Goal: Information Seeking & Learning: Check status

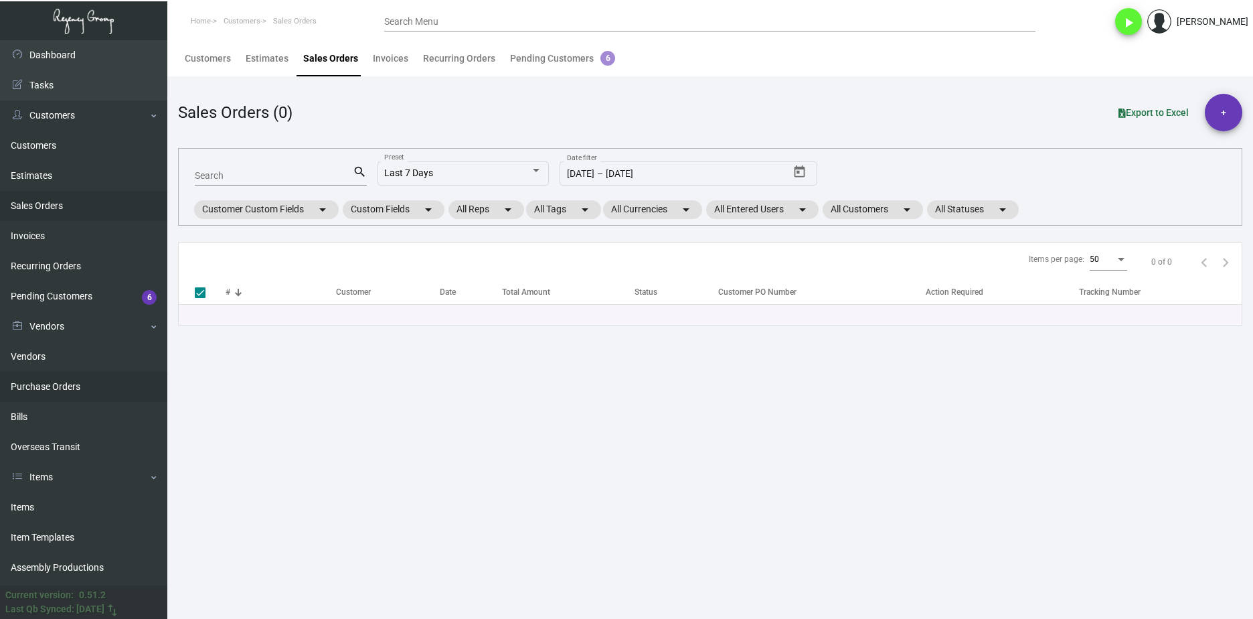
click at [48, 379] on link "Purchase Orders" at bounding box center [83, 387] width 167 height 30
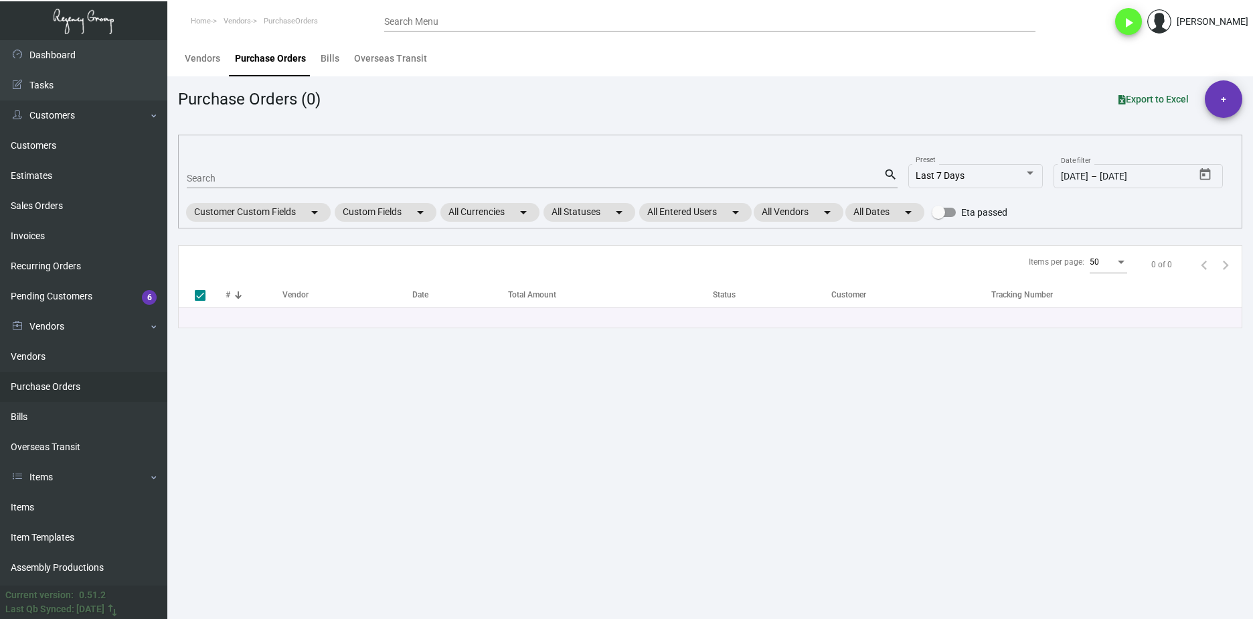
click at [246, 171] on div "Search" at bounding box center [535, 177] width 697 height 21
click at [242, 191] on mat-form-field "Search search" at bounding box center [542, 178] width 711 height 42
click at [242, 181] on input "Search" at bounding box center [535, 178] width 697 height 11
paste input "11054"
type input "11054"
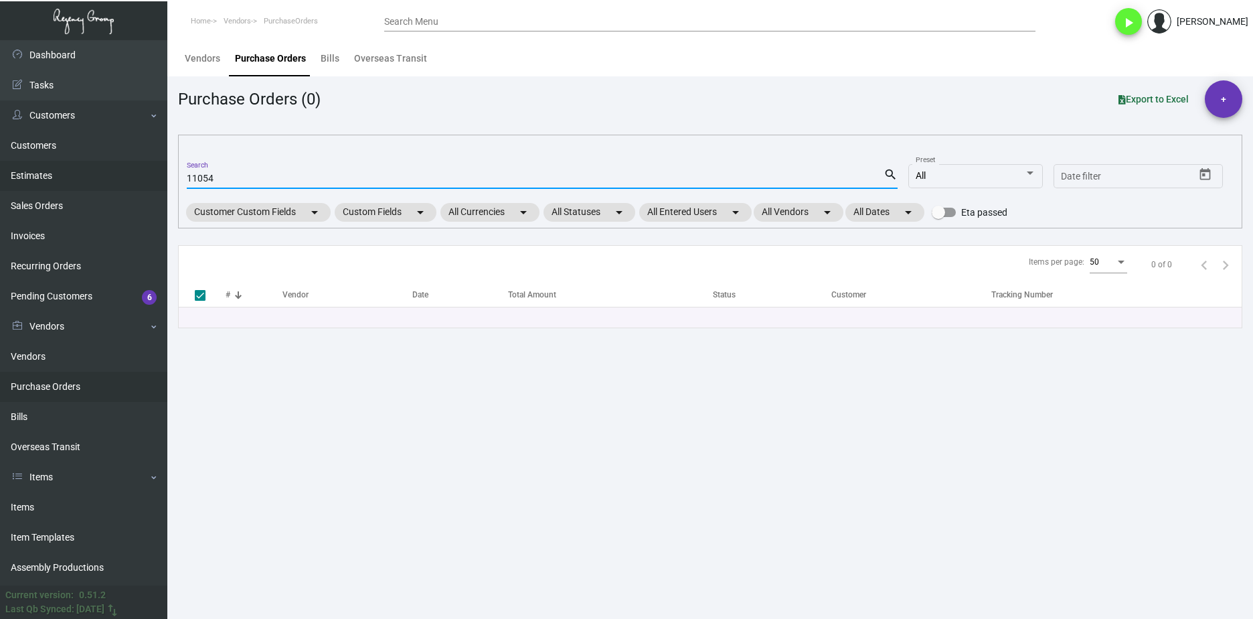
click at [70, 167] on link "Estimates" at bounding box center [83, 176] width 167 height 30
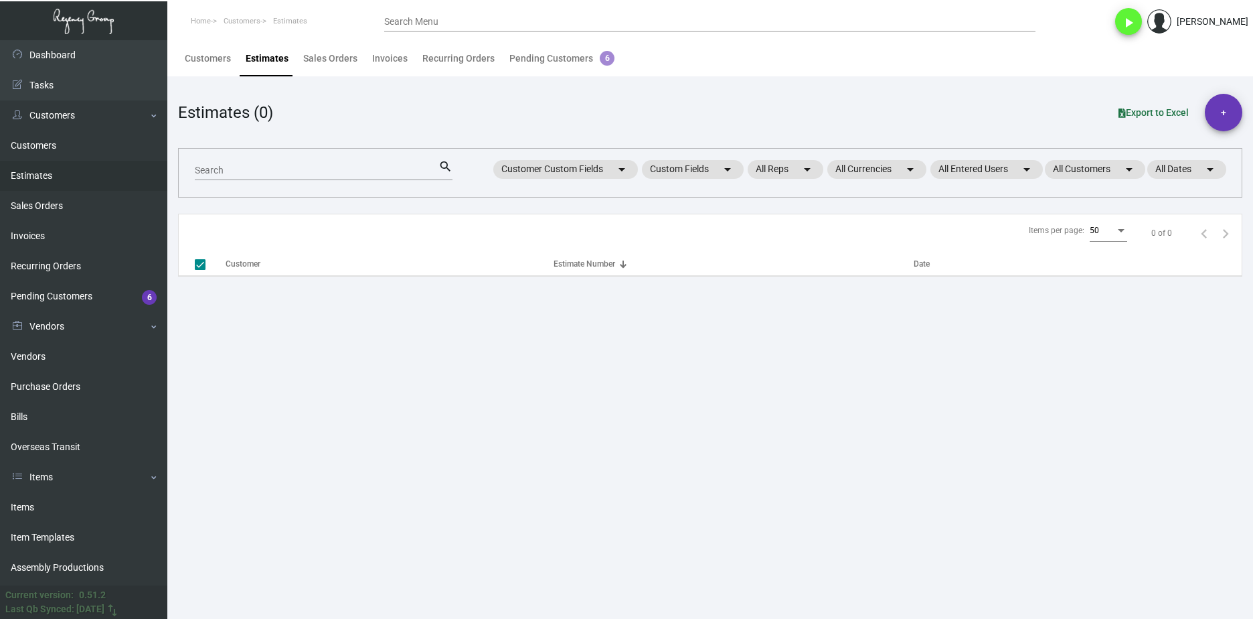
checkbox input "false"
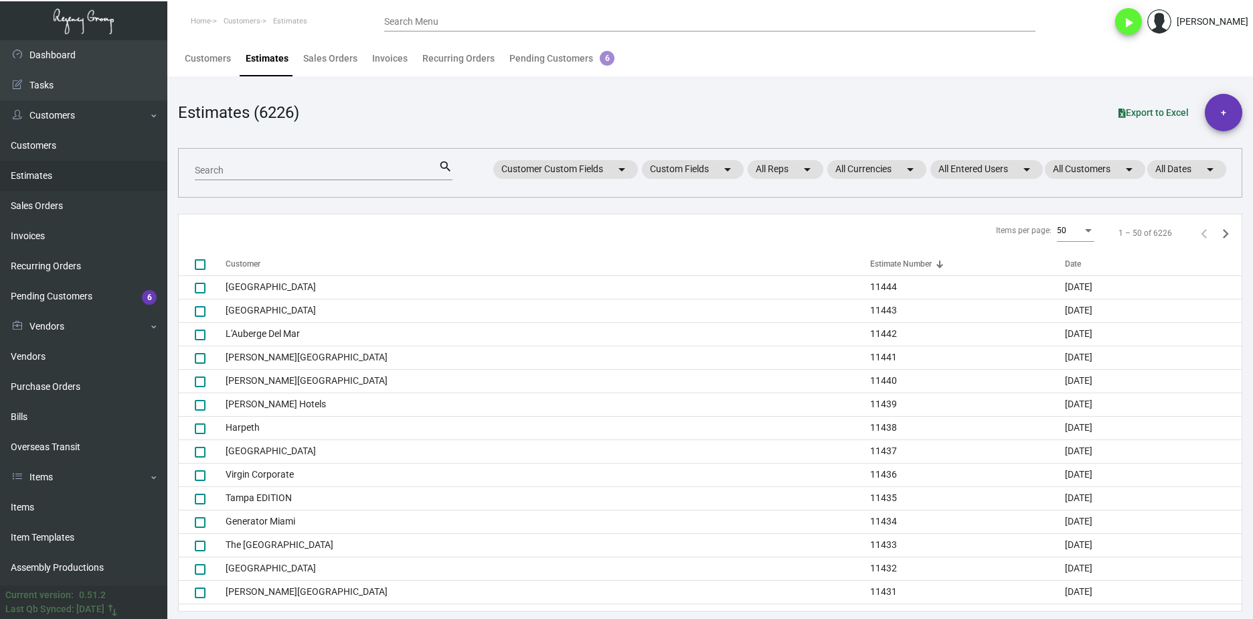
click at [361, 179] on div "Search" at bounding box center [317, 169] width 244 height 21
click at [358, 175] on input "Search" at bounding box center [317, 170] width 244 height 11
paste input "11054"
type input "11054"
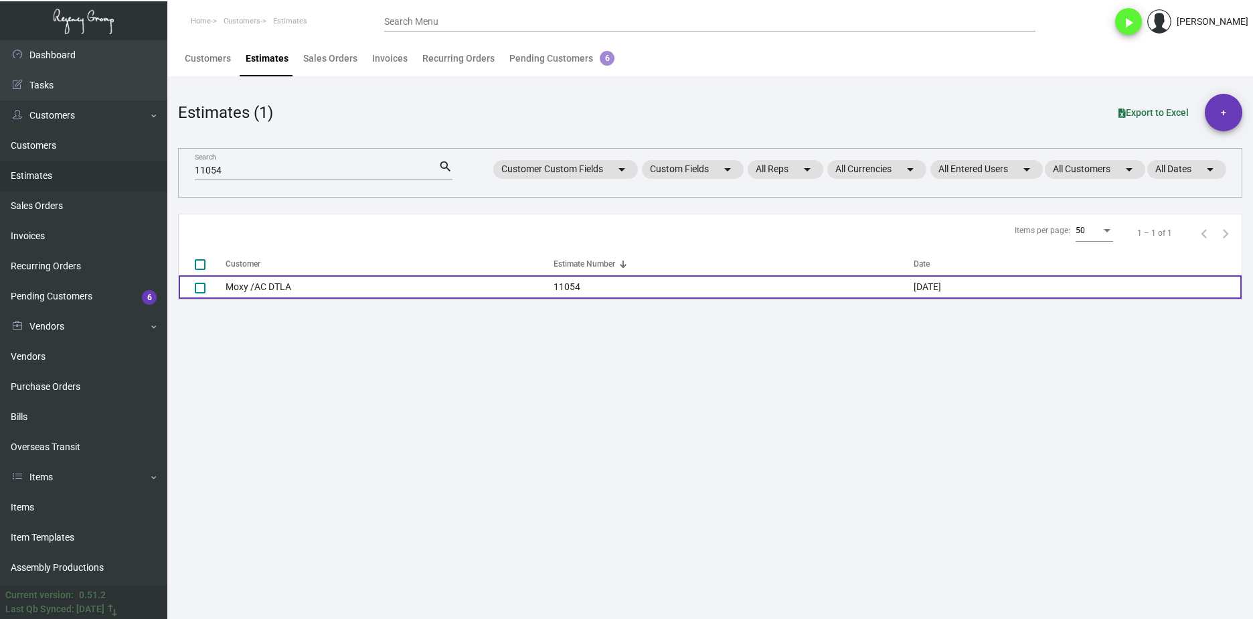
click at [309, 287] on td "Moxy /AC DTLA" at bounding box center [390, 286] width 328 height 23
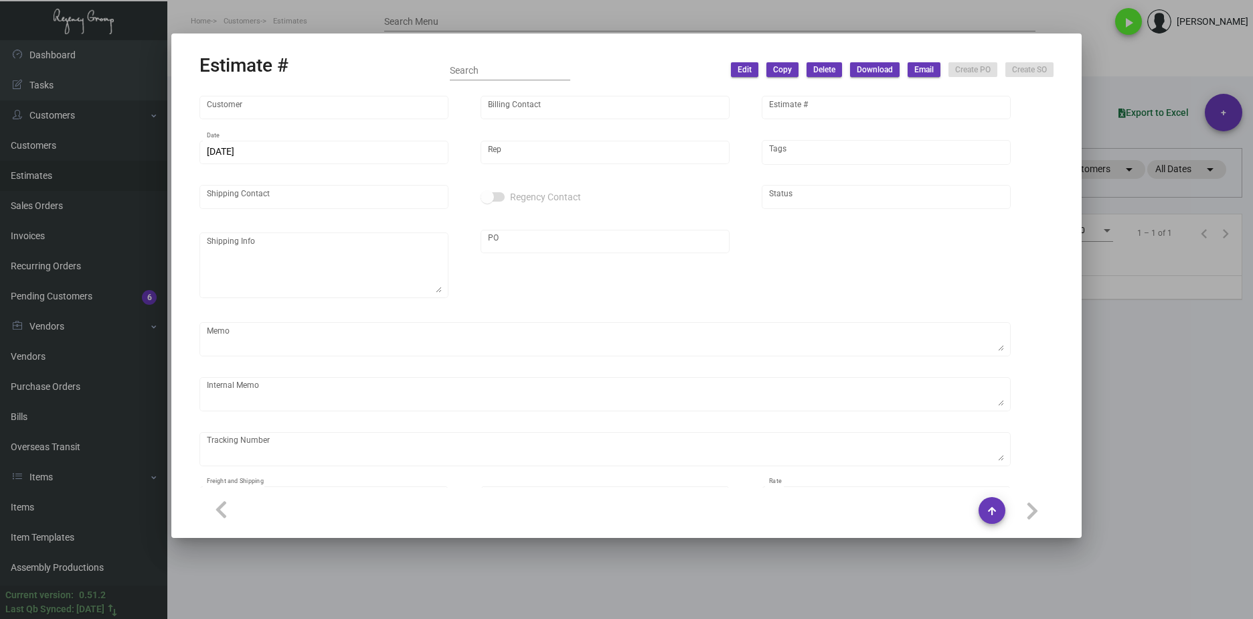
type input "Moxy /AC DTLA"
type input "[PERSON_NAME]"
type input "11054"
type input "[DATE]"
type input "[PERSON_NAME]"
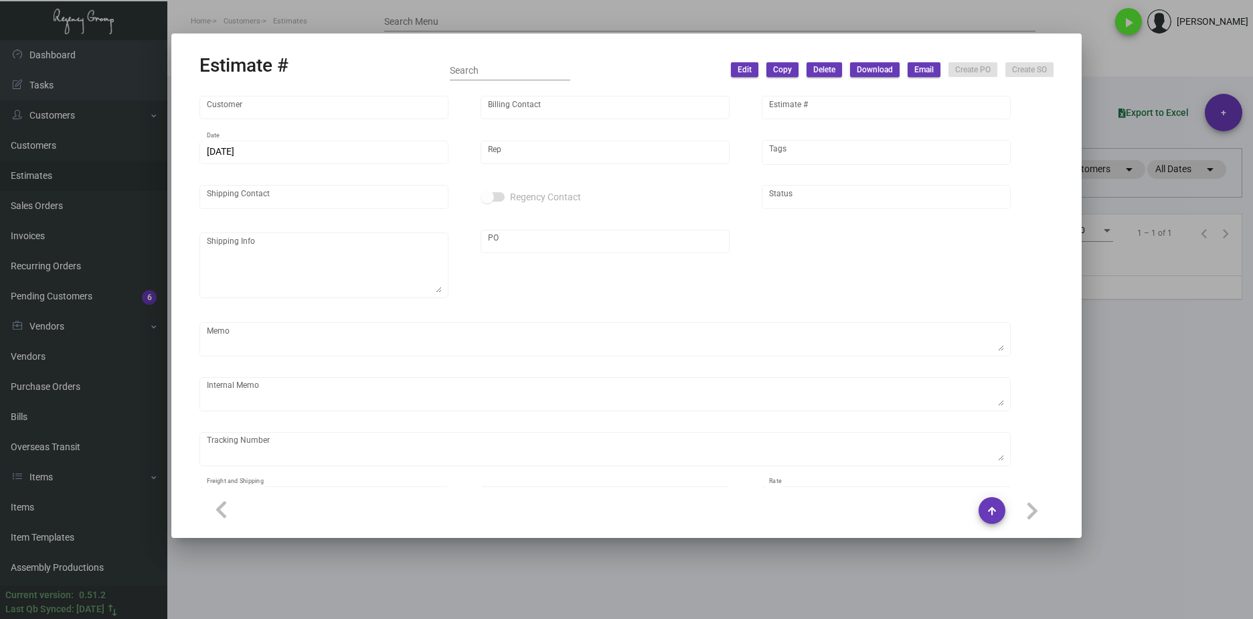
type input "[PERSON_NAME]"
type input "United States Dollar $"
type input "$ 0.00"
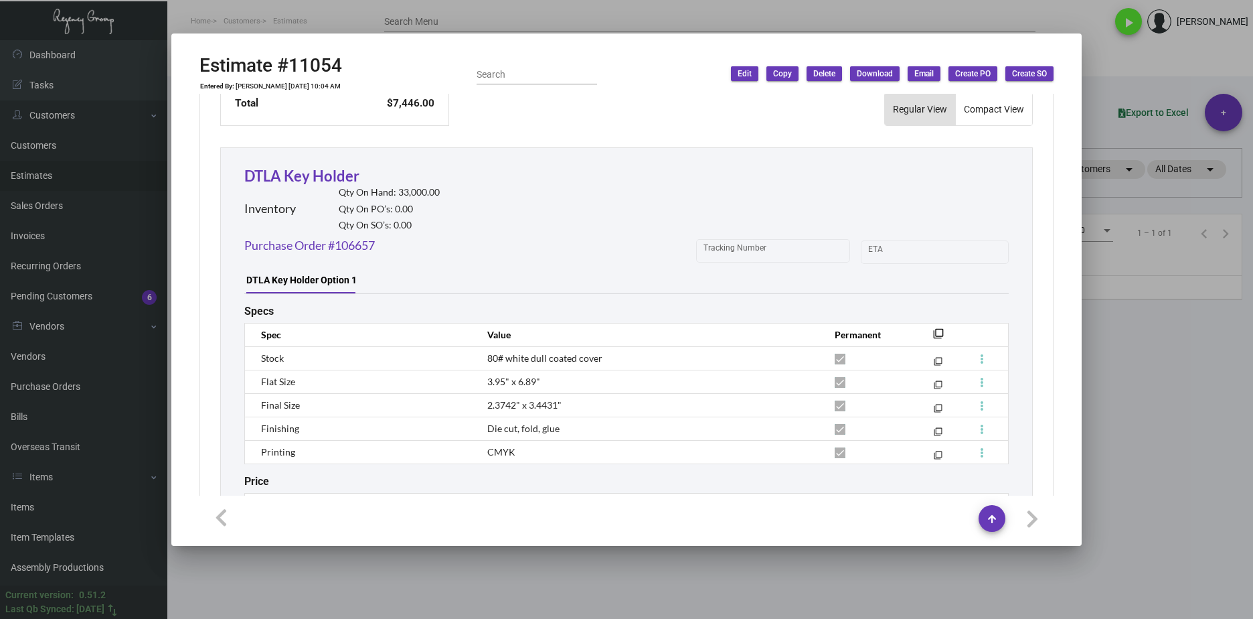
scroll to position [690, 0]
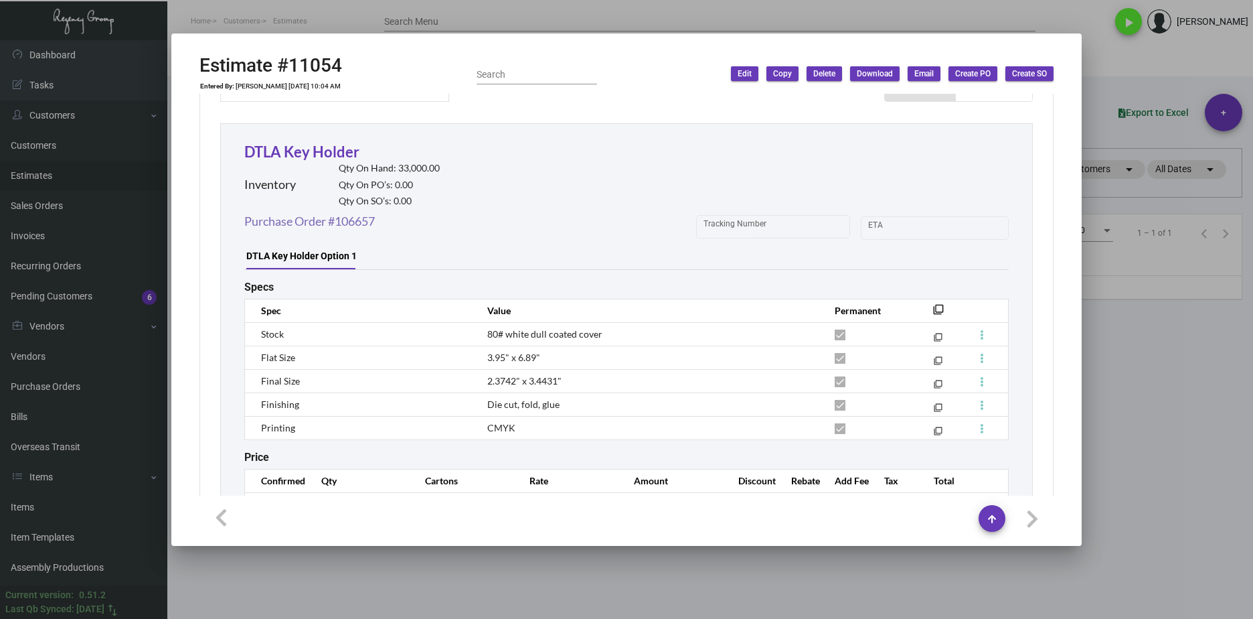
click at [343, 220] on link "Purchase Order #106657" at bounding box center [309, 221] width 131 height 18
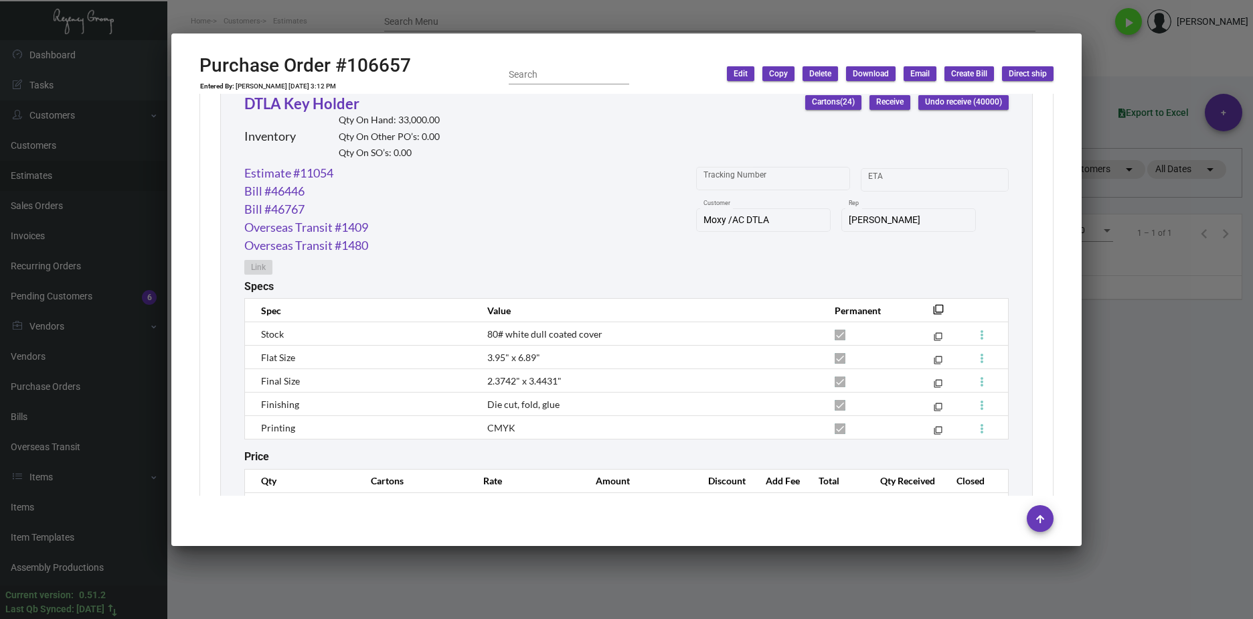
scroll to position [710, 0]
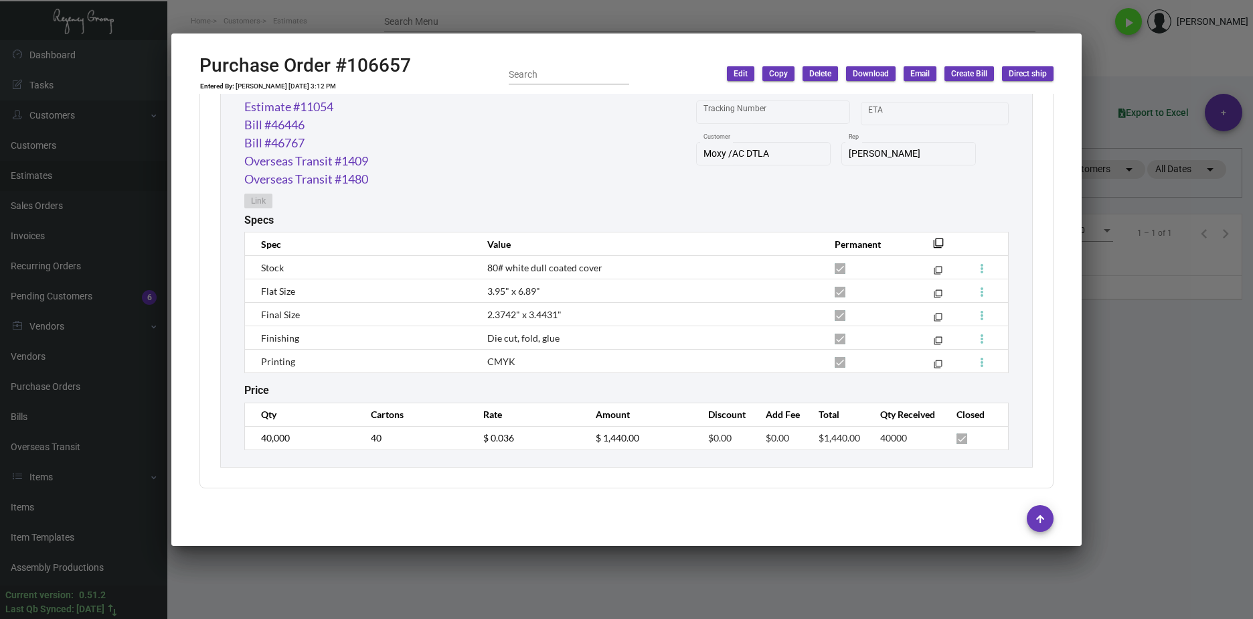
click at [354, 68] on h2 "Purchase Order #106657" at bounding box center [306, 65] width 212 height 23
copy h2 "106657"
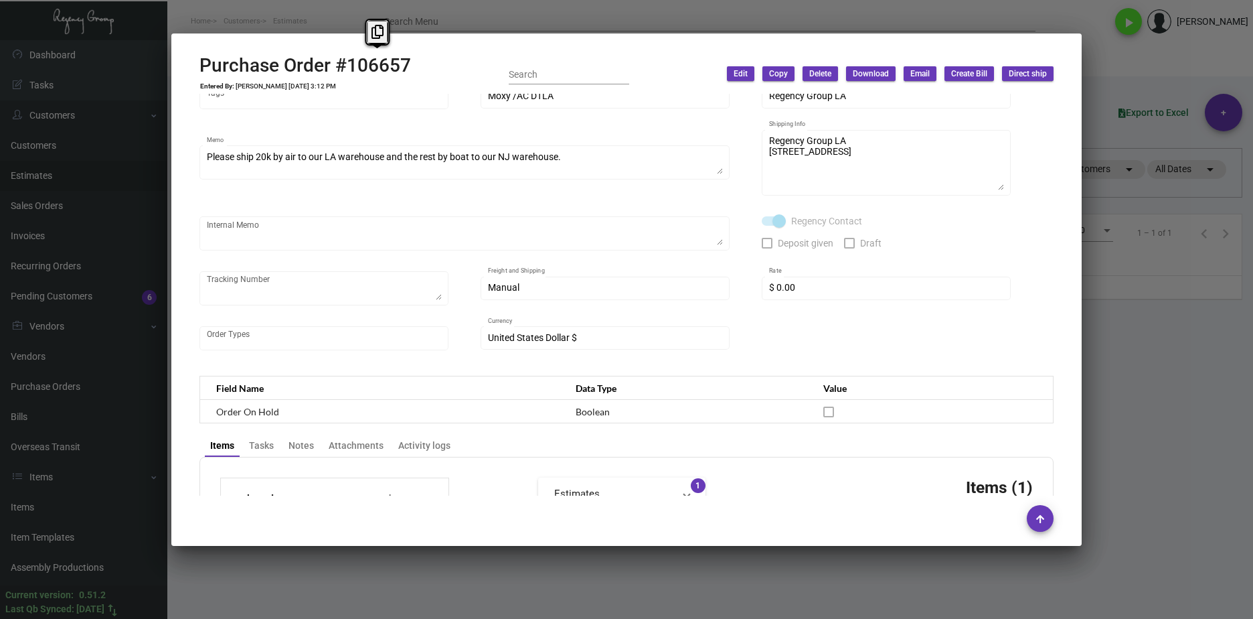
scroll to position [0, 0]
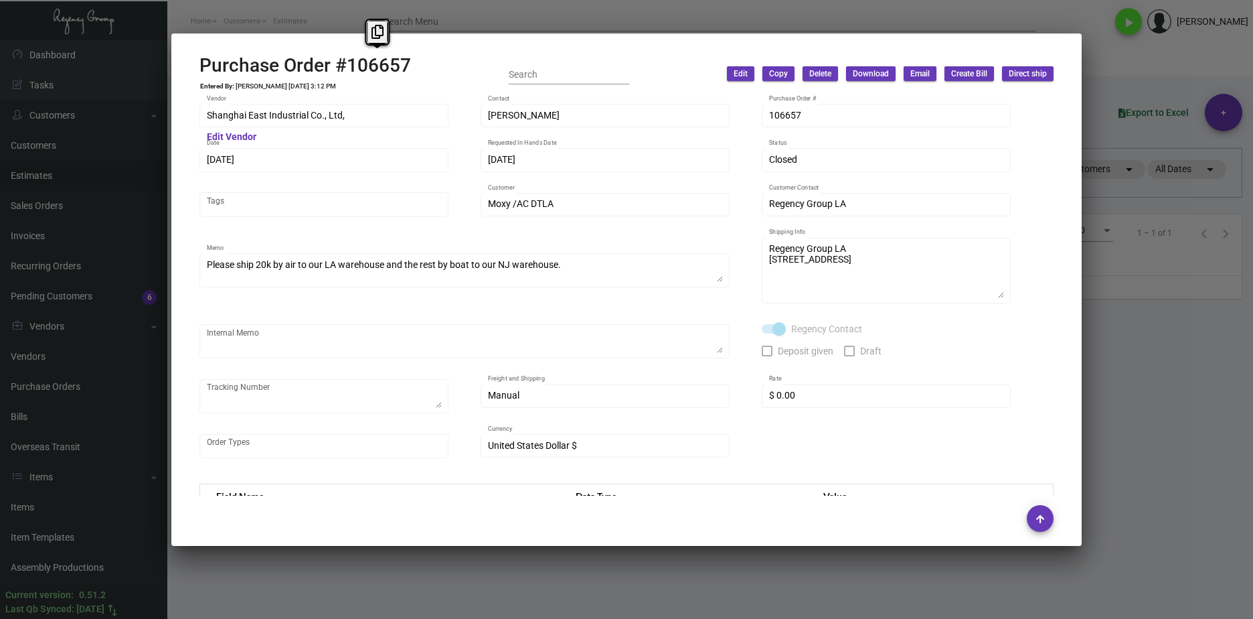
click at [1115, 396] on div at bounding box center [626, 309] width 1253 height 619
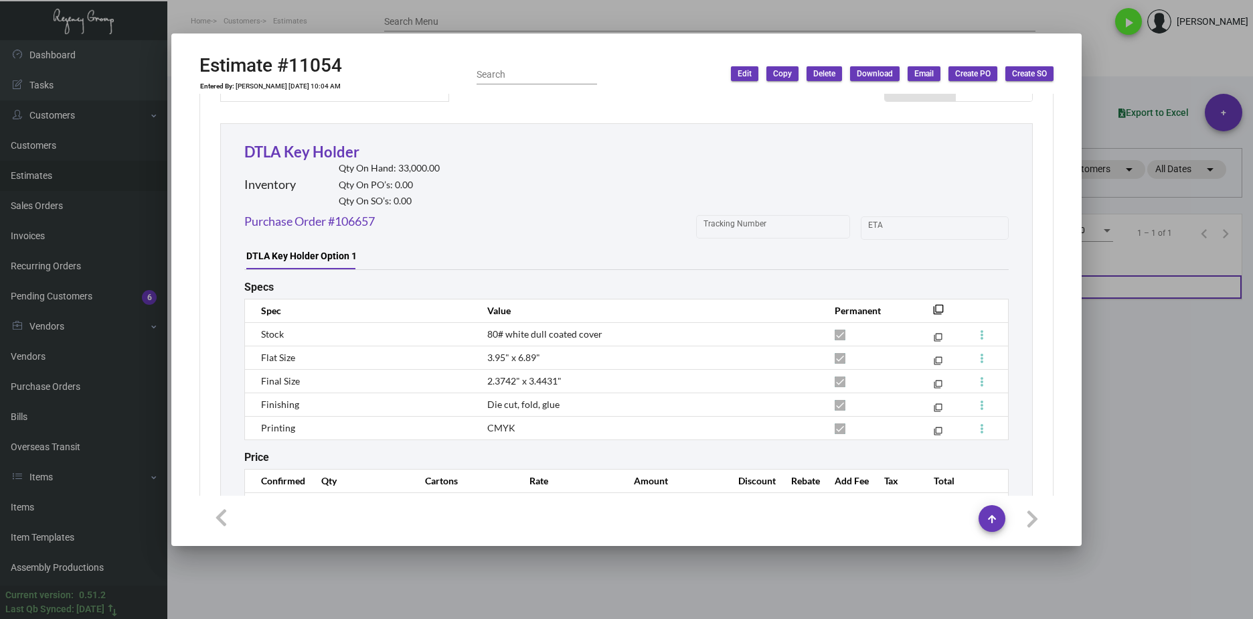
click at [1114, 298] on div at bounding box center [626, 309] width 1253 height 619
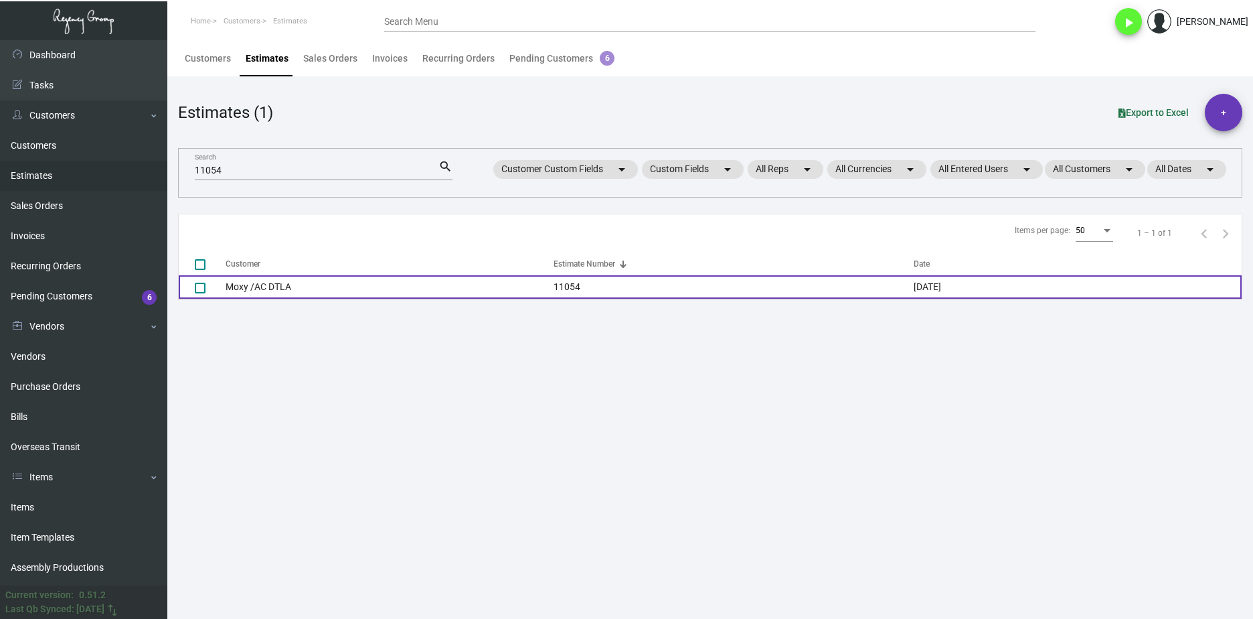
click at [279, 291] on td "Moxy /AC DTLA" at bounding box center [390, 286] width 328 height 23
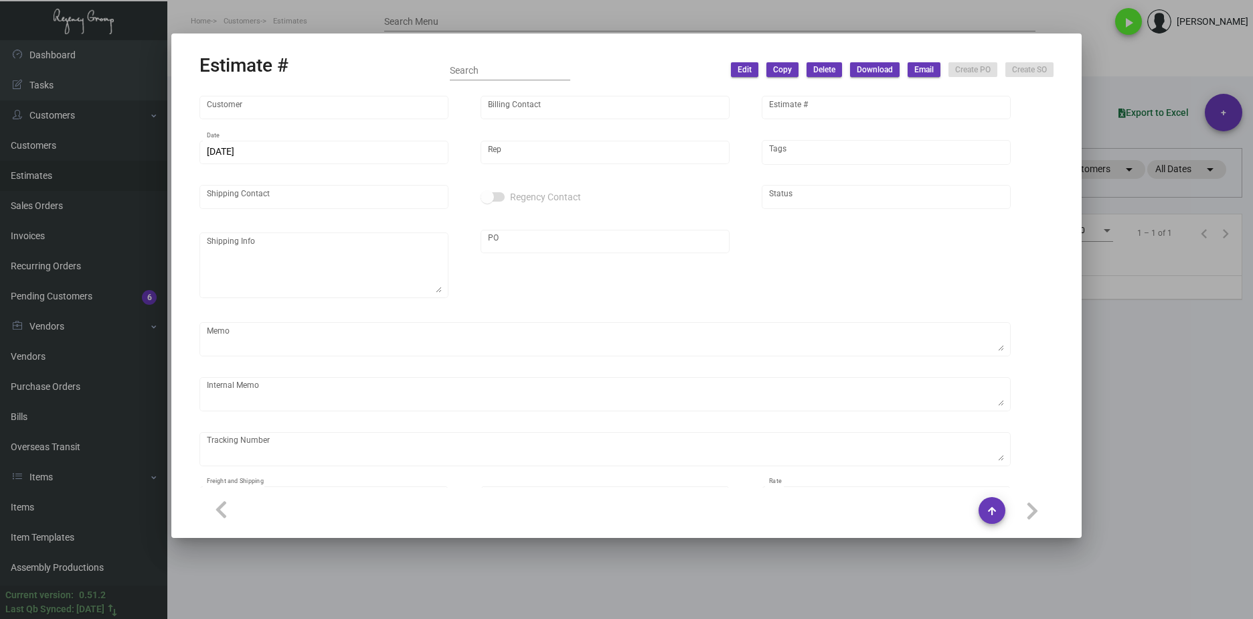
type input "Moxy /AC DTLA"
type input "[PERSON_NAME]"
type input "11054"
type input "[DATE]"
type input "[PERSON_NAME]"
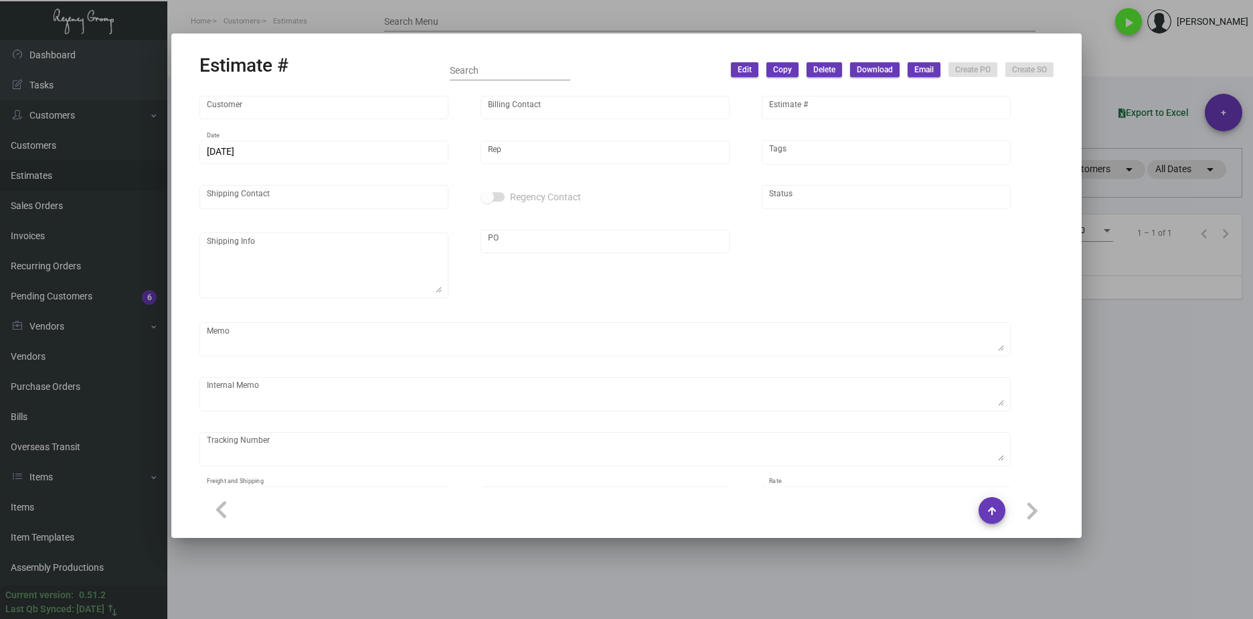
type input "[PERSON_NAME]"
type input "United States Dollar $"
type input "$ 0.00"
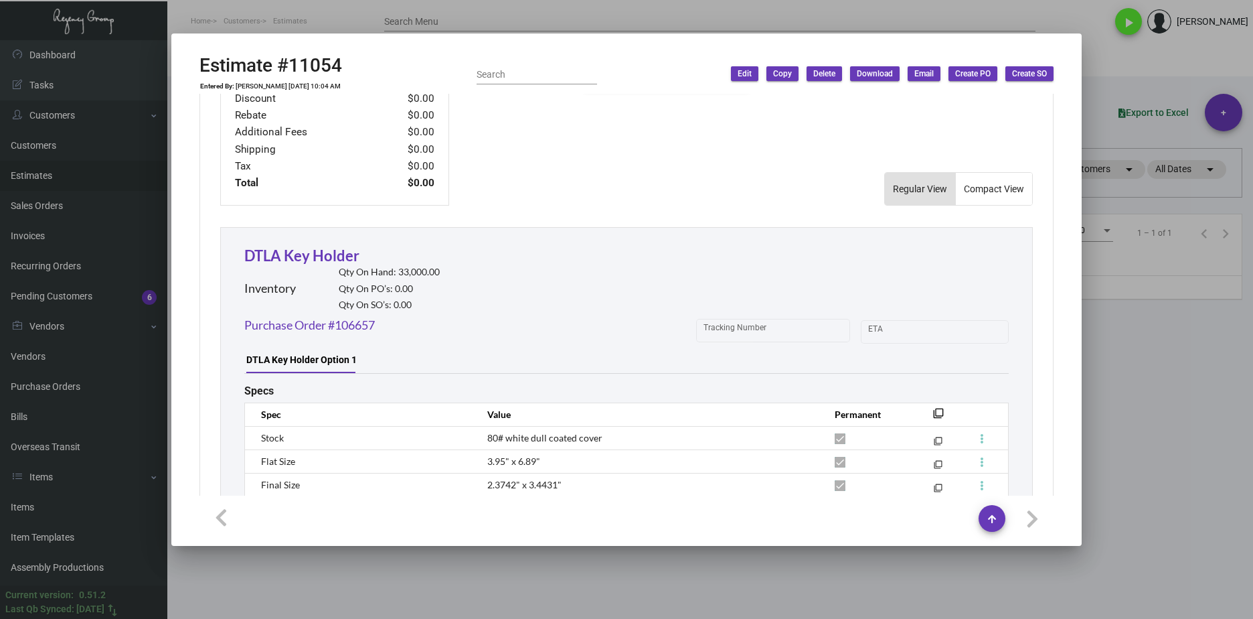
scroll to position [756, 0]
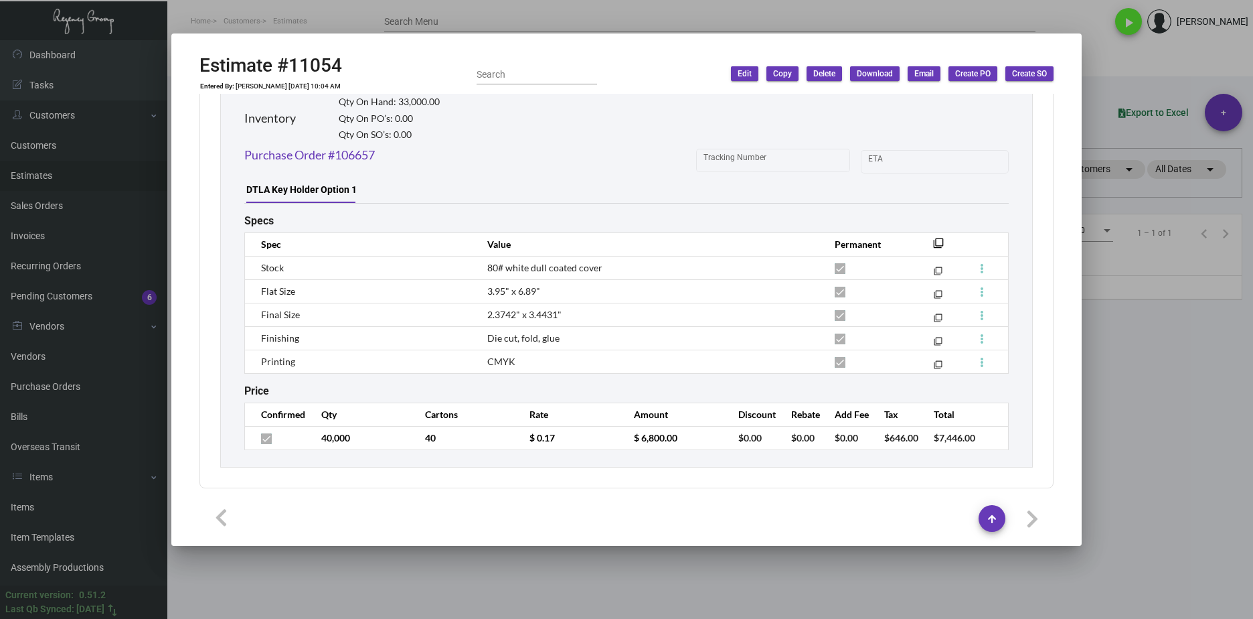
drag, startPoint x: 341, startPoint y: 57, endPoint x: 359, endPoint y: 62, distance: 18.0
click at [342, 57] on h2 "Estimate #11054" at bounding box center [271, 65] width 143 height 23
drag, startPoint x: 359, startPoint y: 62, endPoint x: 198, endPoint y: 75, distance: 161.9
click at [198, 75] on mat-dialog-container "Estimate #11054 Entered By: [PERSON_NAME] [DATE] 10:04 AM Search Edit Copy Dele…" at bounding box center [626, 289] width 911 height 512
copy h2 "Estimate #11054"
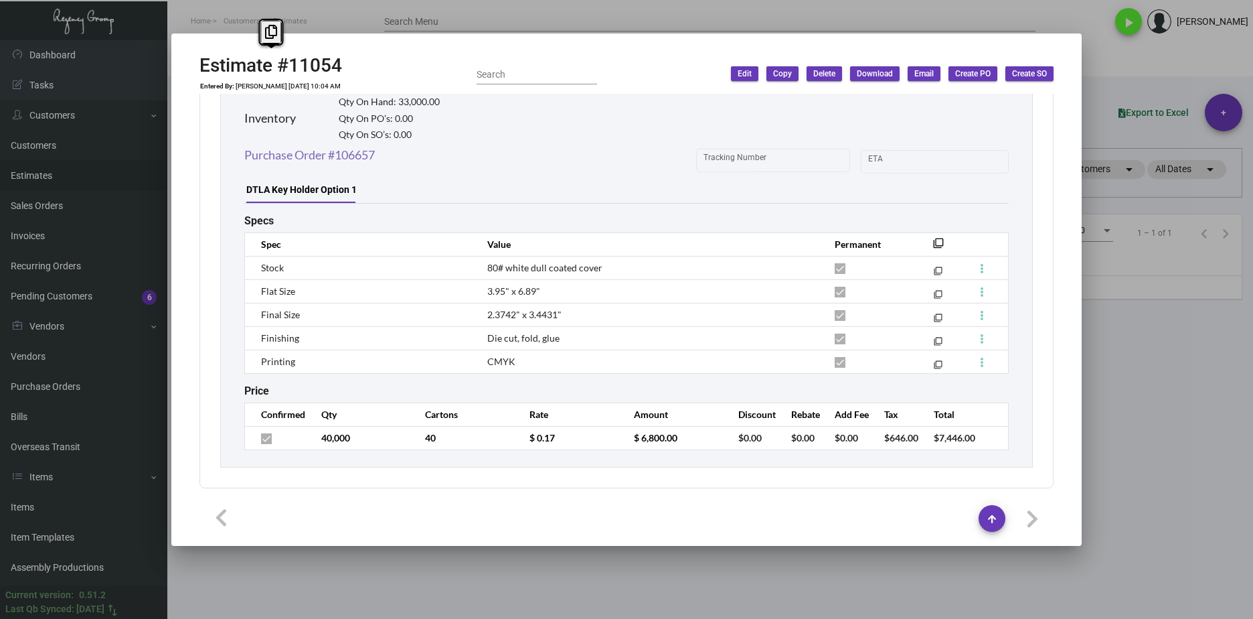
click at [356, 154] on link "Purchase Order #106657" at bounding box center [309, 155] width 131 height 18
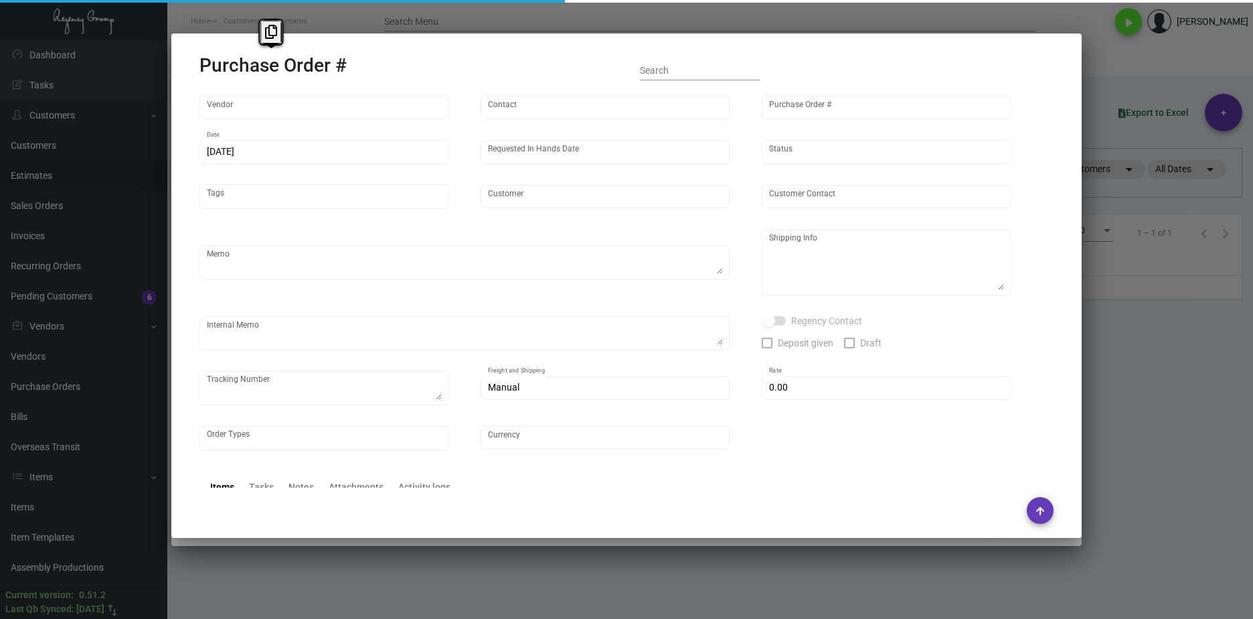
type input "Shanghai East Industrial Co., Ltd,"
type input "[PERSON_NAME]"
type input "106657"
type input "[DATE]"
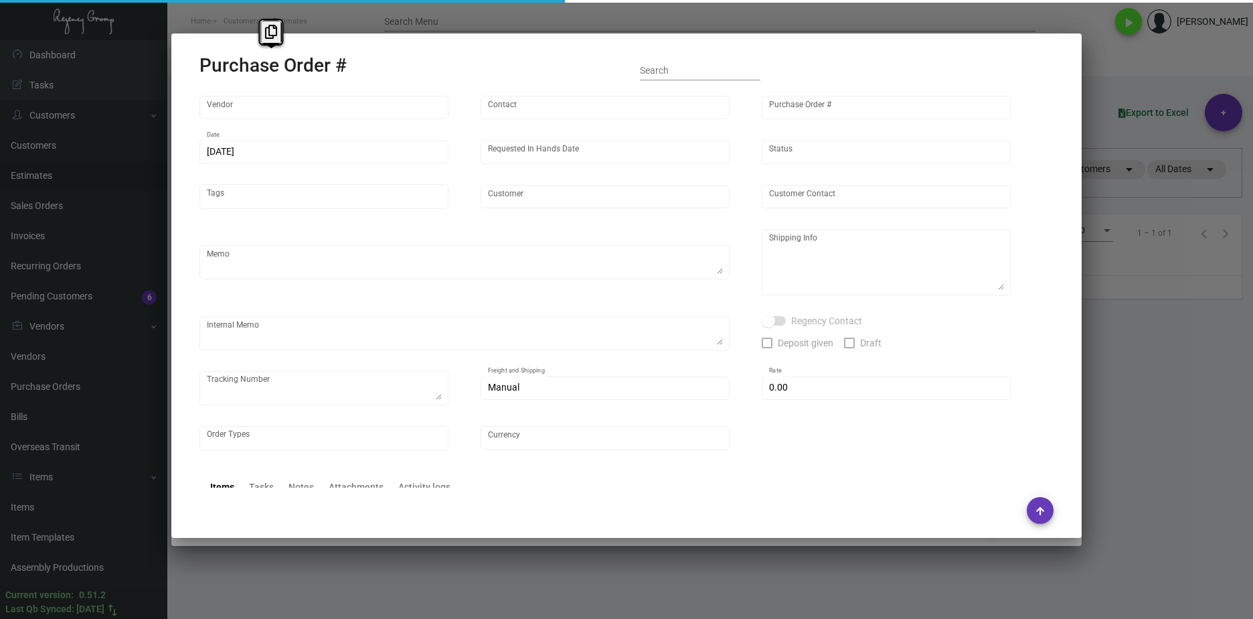
type input "Moxy /AC DTLA"
type textarea "Please ship 20k by air to our LA warehouse and the rest by boat to our NJ wareh…"
type textarea "Regency Group LA [STREET_ADDRESS]"
checkbox input "true"
type input "$ 0.00"
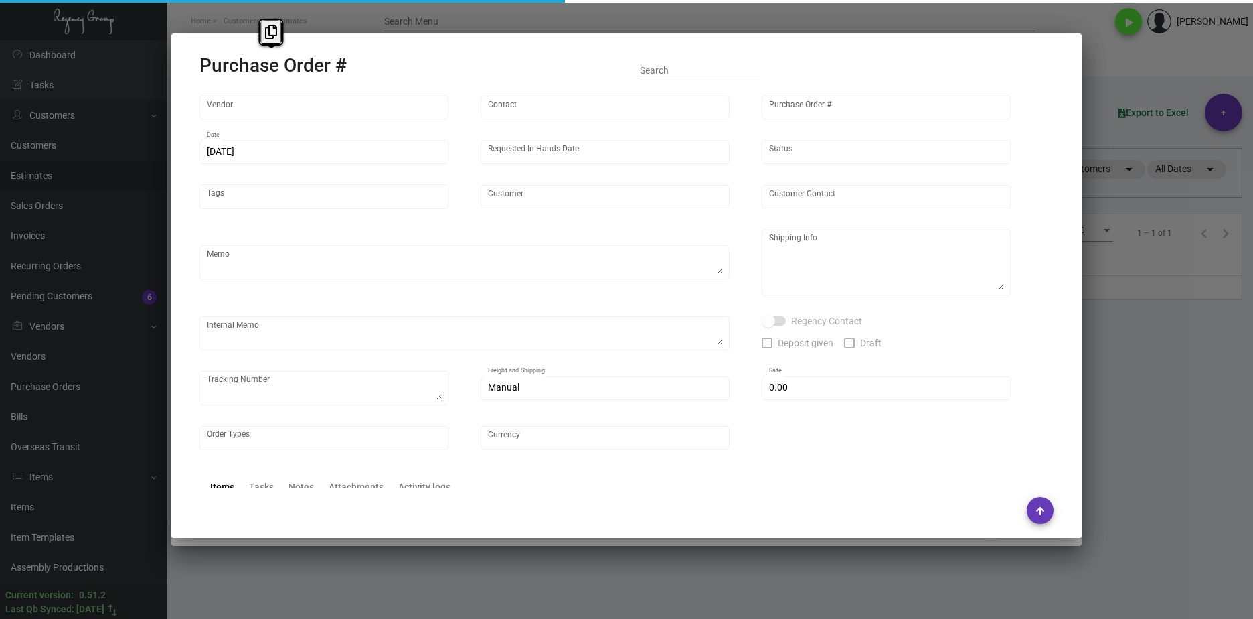
type input "United States Dollar $"
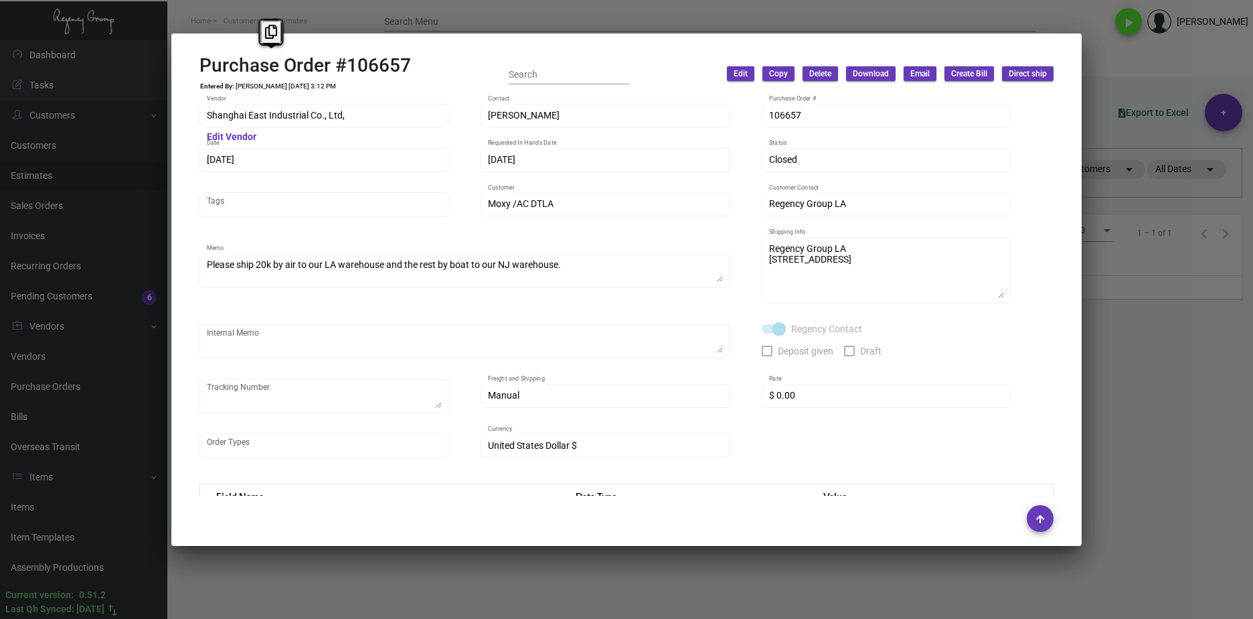
click at [398, 61] on h2 "Purchase Order #106657" at bounding box center [306, 65] width 212 height 23
drag, startPoint x: 416, startPoint y: 60, endPoint x: 194, endPoint y: 60, distance: 222.3
click at [194, 60] on mat-dialog-container "Purchase Order #106657 Entered By: [PERSON_NAME] [DATE] 3:12 PM Search Edit Cop…" at bounding box center [626, 289] width 911 height 512
copy h2 "Purchase Order #106657"
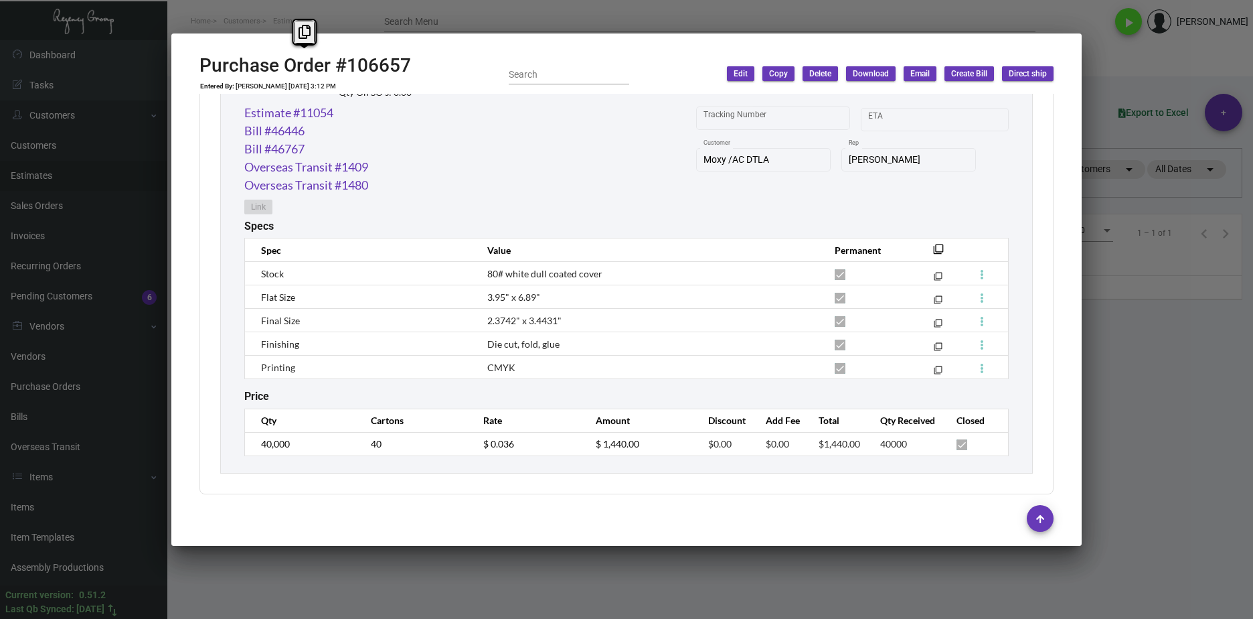
scroll to position [710, 0]
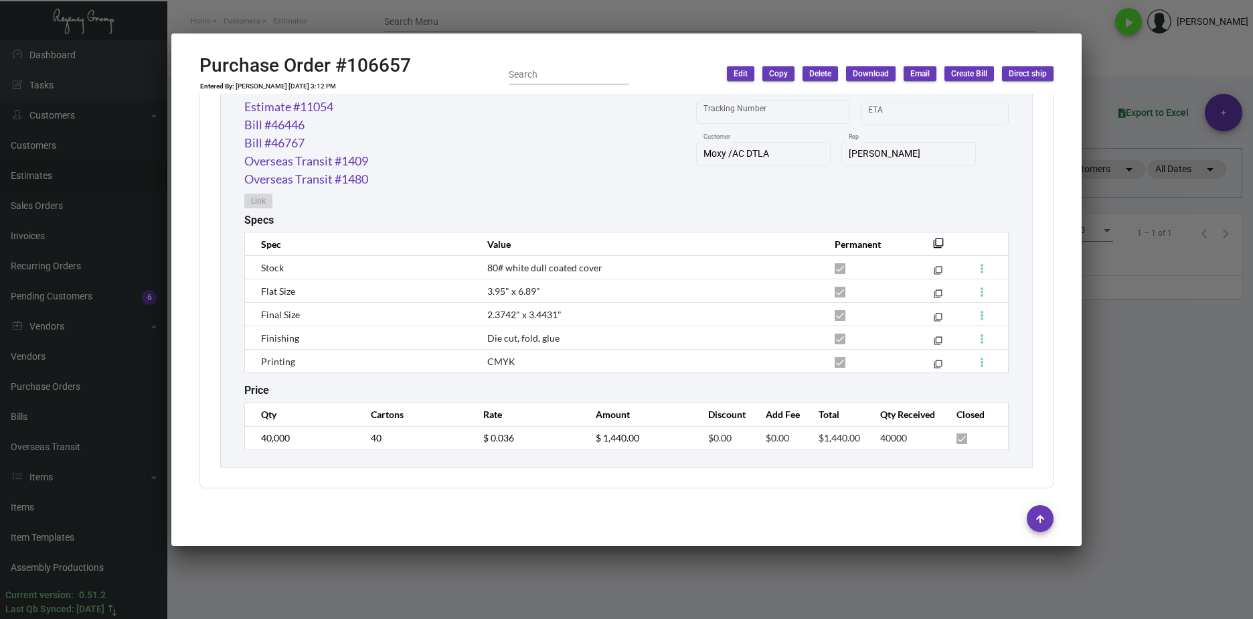
click at [802, 581] on div at bounding box center [626, 309] width 1253 height 619
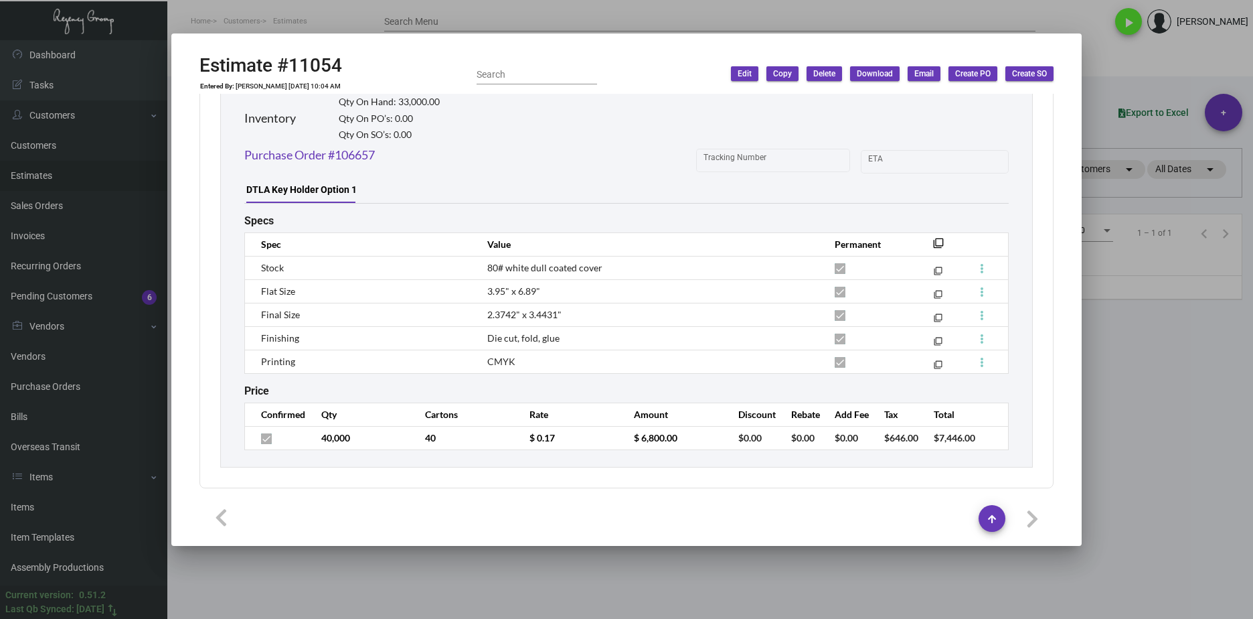
click at [351, 569] on div at bounding box center [626, 309] width 1253 height 619
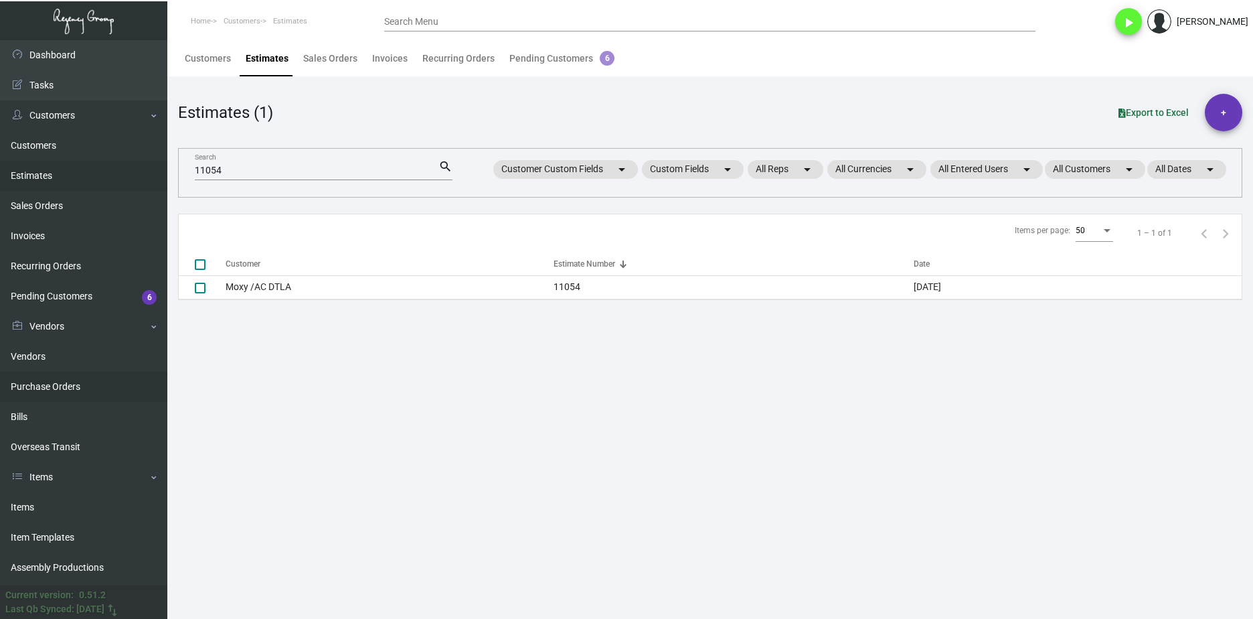
click at [79, 387] on link "Purchase Orders" at bounding box center [83, 387] width 167 height 30
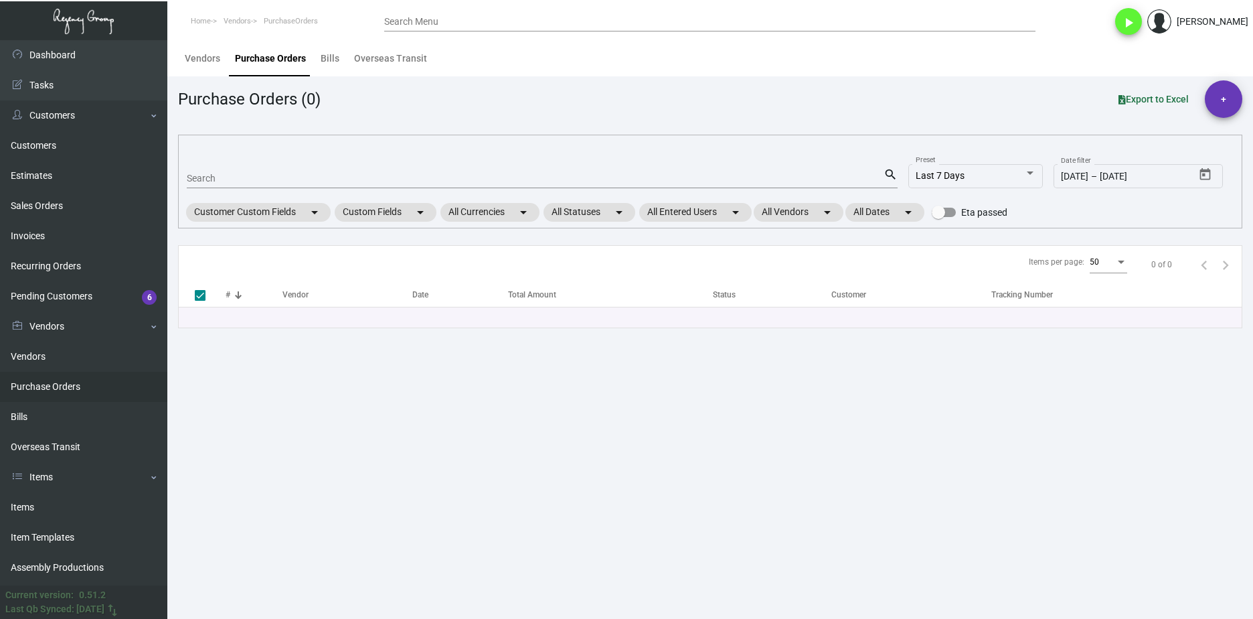
click at [210, 179] on input "Search" at bounding box center [535, 178] width 697 height 11
paste input "105515"
type input "105515"
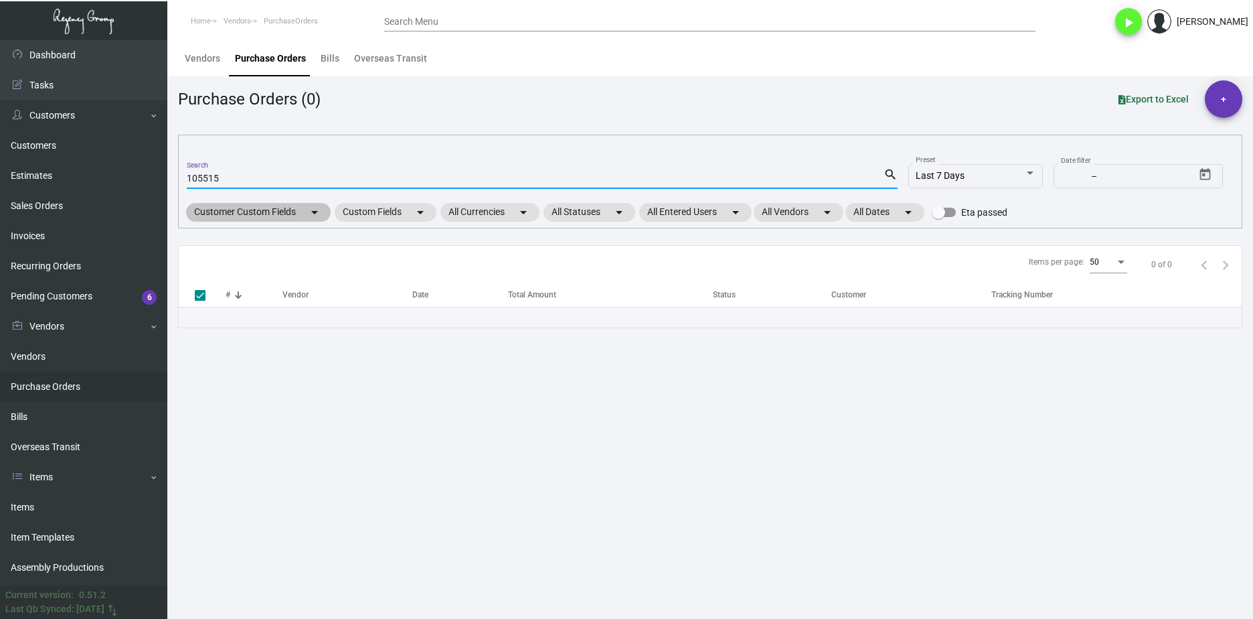
type input "105515"
checkbox input "false"
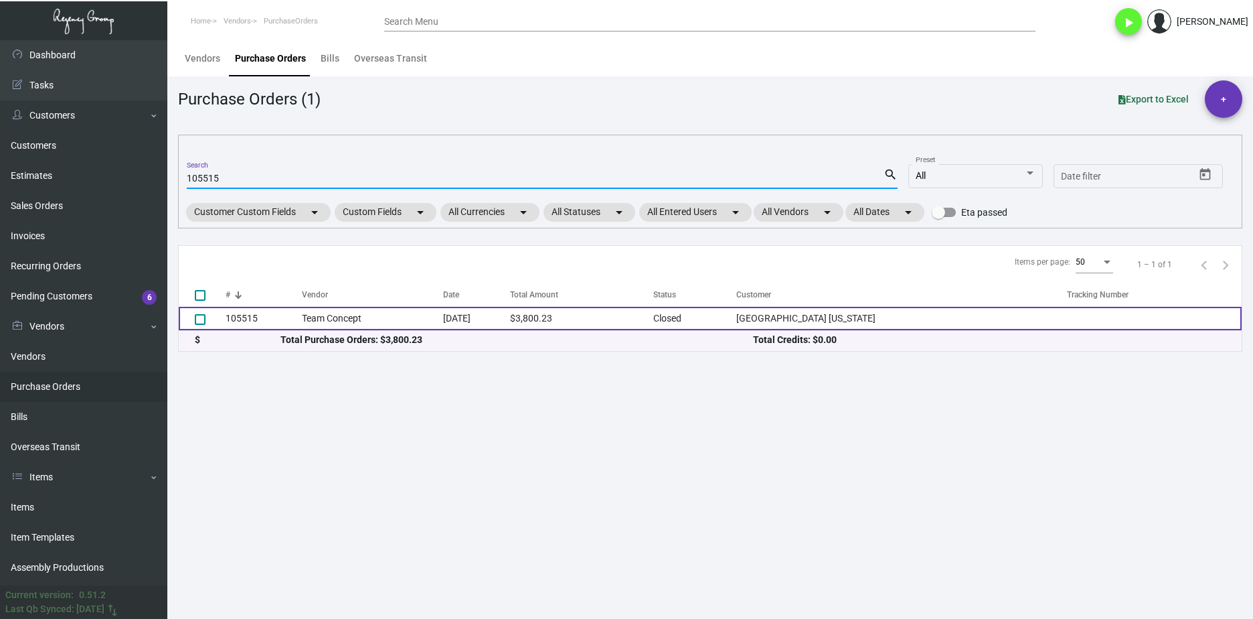
click at [263, 317] on td "105515" at bounding box center [264, 318] width 76 height 23
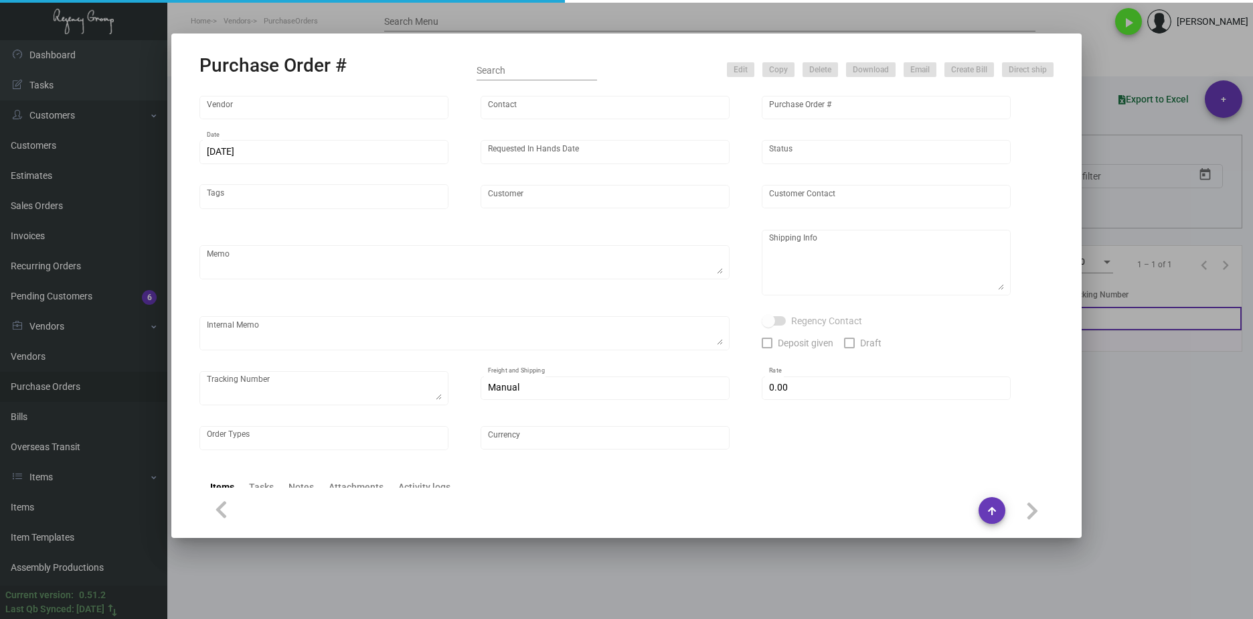
type input "Team Concept"
type input "[PERSON_NAME]"
type input "105515"
type input "[DATE]"
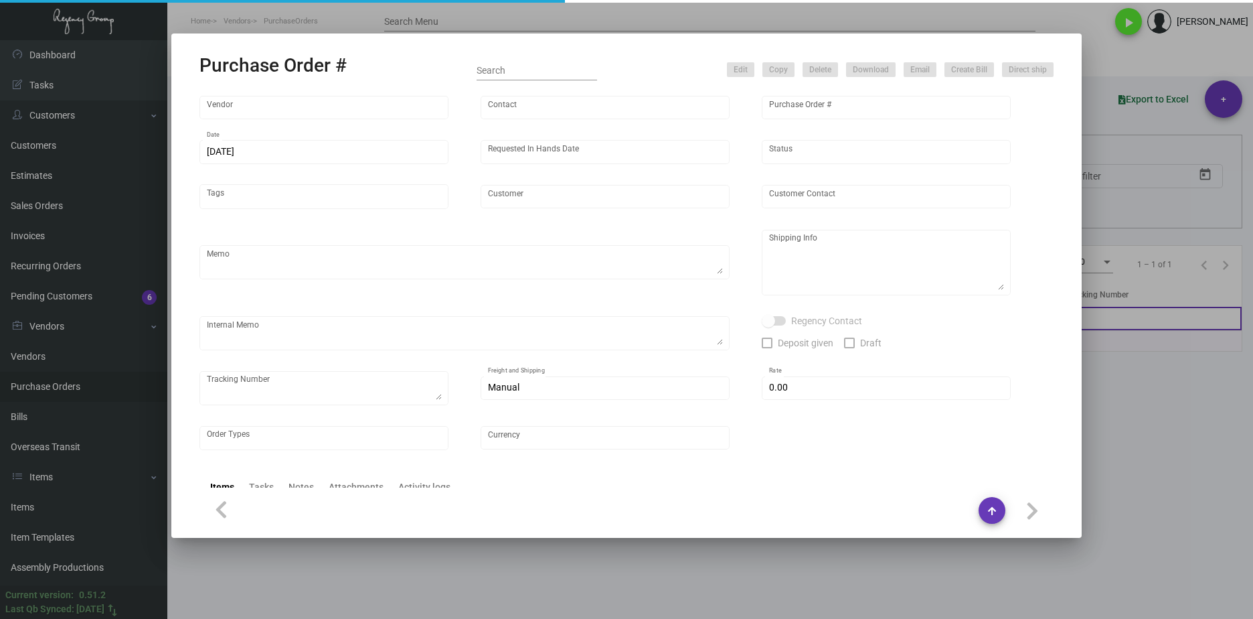
type input "[GEOGRAPHIC_DATA] [US_STATE]"
type textarea "PLEASE SEND PDF PROOFS TO OUR ART TEAM ; [EMAIL_ADDRESS][DOMAIN_NAME] WITH ME I…"
type textarea "Regency Group NJ - [PERSON_NAME] [STREET_ADDRESS]"
type textarea "@NJ Warehouse -- Black elastics to be pulled from inventory for the IRD Menus p…"
checkbox input "true"
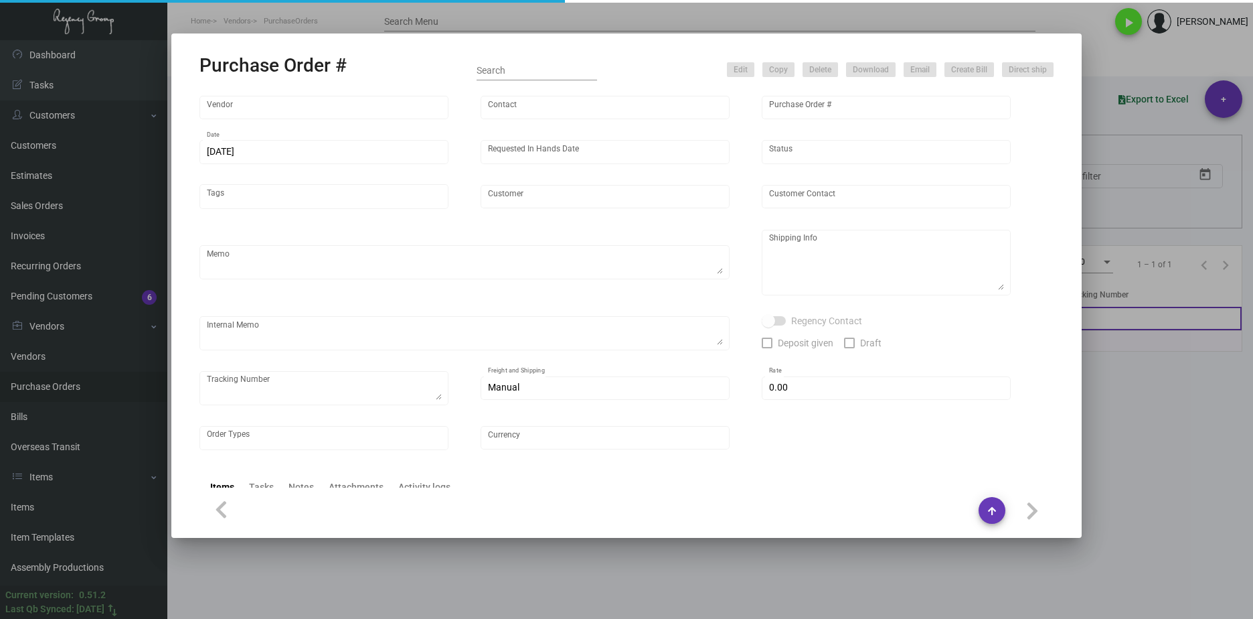
type input "$ 0.00"
type input "United States Dollar $"
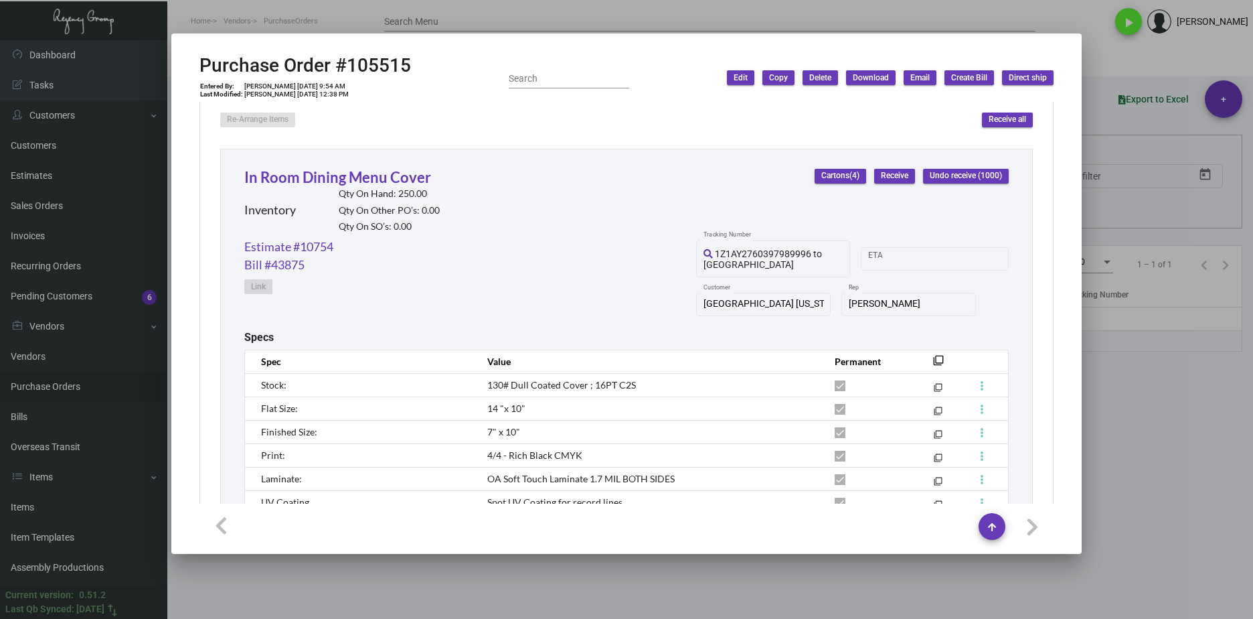
scroll to position [603, 0]
